Goal: Task Accomplishment & Management: Use online tool/utility

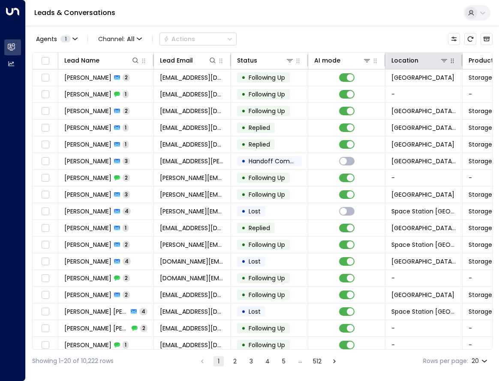
click at [448, 60] on button "button" at bounding box center [452, 61] width 9 height 9
click at [447, 60] on icon at bounding box center [444, 60] width 7 height 7
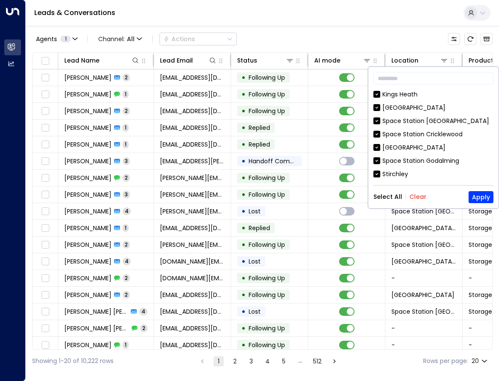
click at [413, 197] on button "Clear" at bounding box center [418, 196] width 17 height 7
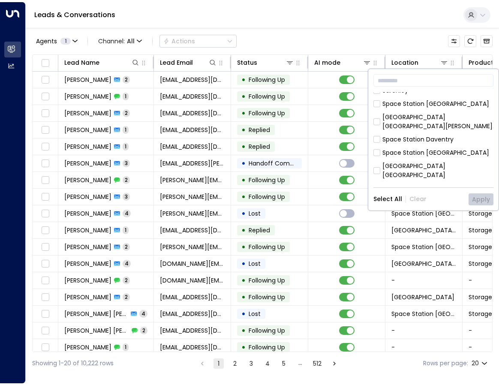
scroll to position [129, 0]
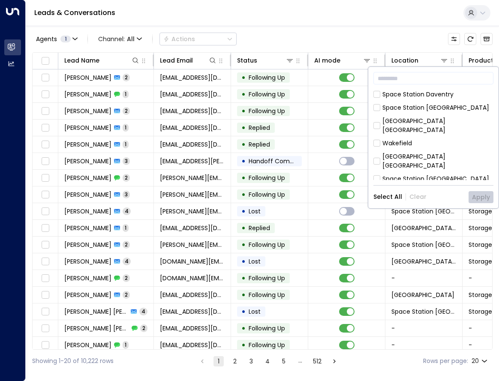
click at [433, 188] on div "[GEOGRAPHIC_DATA] [GEOGRAPHIC_DATA]" at bounding box center [438, 197] width 111 height 18
click at [476, 193] on button "Apply" at bounding box center [481, 197] width 25 height 12
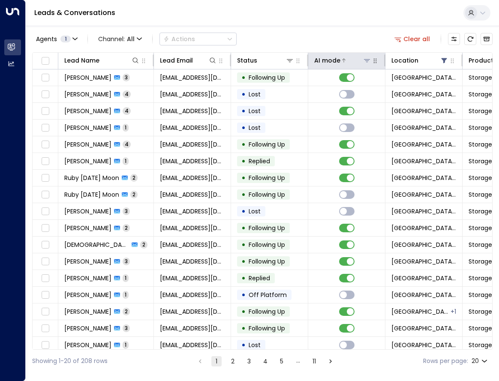
click at [337, 62] on div "AI mode" at bounding box center [327, 60] width 26 height 10
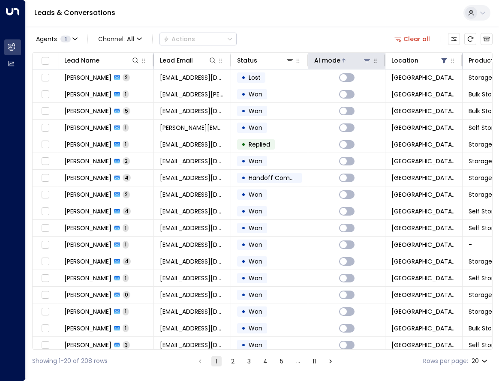
click at [337, 62] on div "AI mode" at bounding box center [327, 60] width 26 height 10
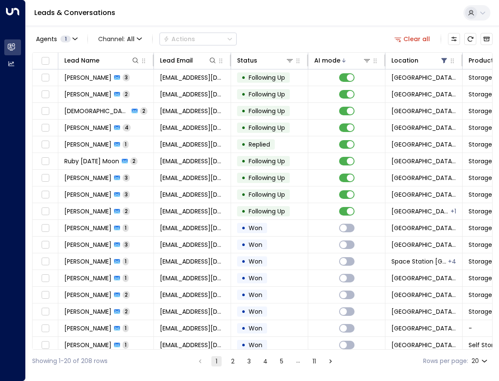
click at [301, 25] on div "Leads & Conversations" at bounding box center [262, 13] width 473 height 26
click at [355, 16] on div "Leads & Conversations" at bounding box center [262, 13] width 473 height 26
